Goal: Information Seeking & Learning: Find specific page/section

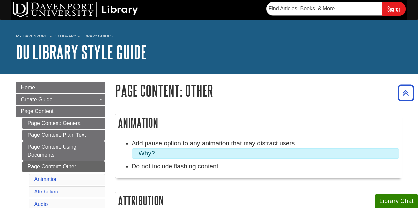
scroll to position [317, 0]
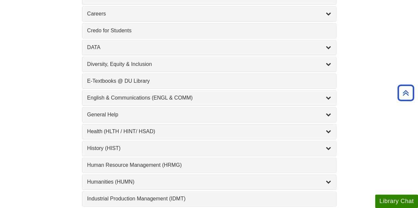
scroll to position [336, 0]
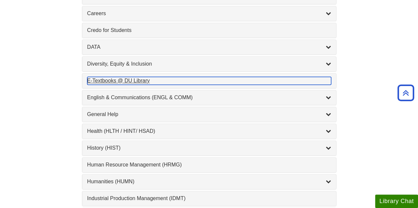
click at [135, 77] on div "E-Textbooks @ DU Library , 1 guides" at bounding box center [209, 81] width 244 height 8
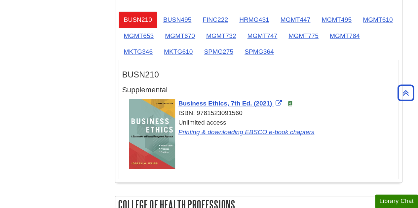
scroll to position [446, 0]
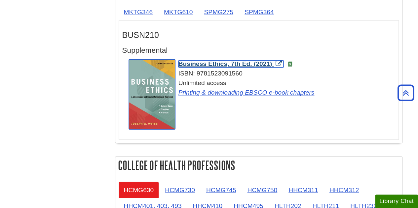
click at [240, 64] on span "Business Ethics, 7th Ed. (2021)" at bounding box center [225, 63] width 94 height 7
